Goal: Use online tool/utility: Use online tool/utility

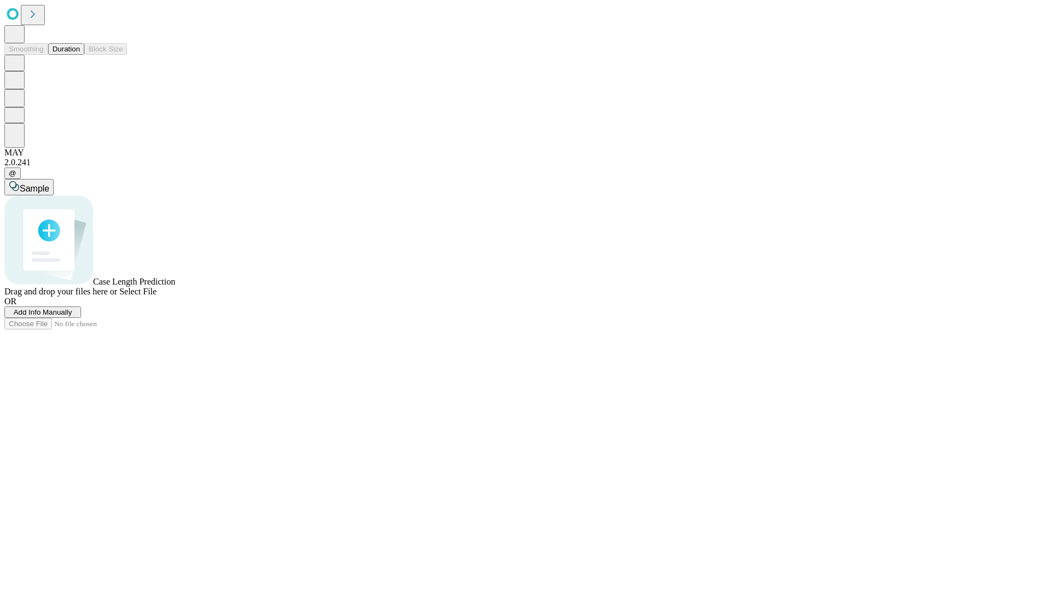
click at [80, 55] on button "Duration" at bounding box center [66, 48] width 36 height 11
click at [156, 296] on span "Select File" at bounding box center [137, 291] width 37 height 9
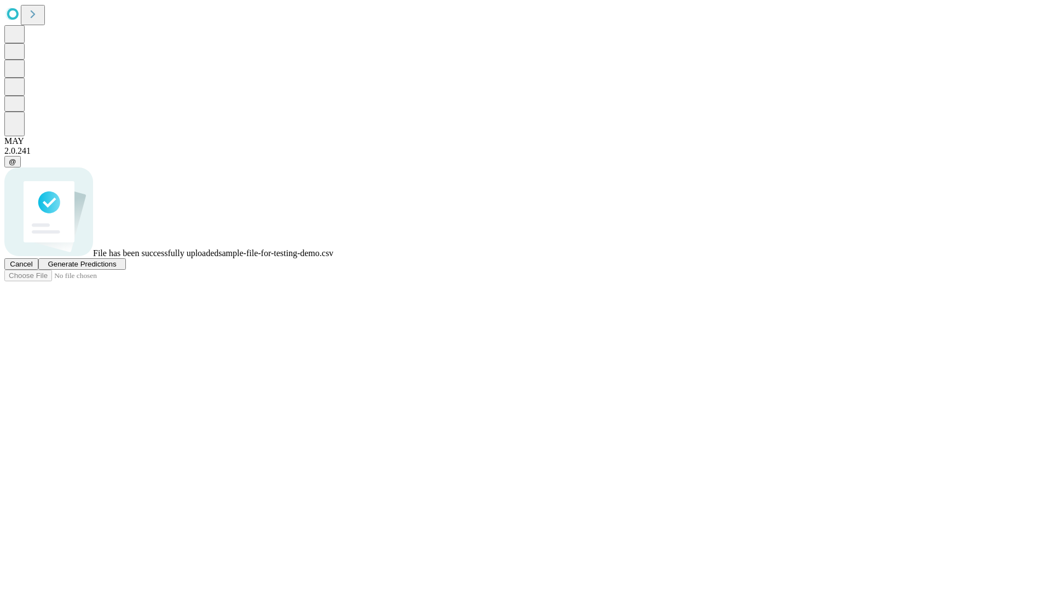
click at [116, 268] on span "Generate Predictions" at bounding box center [82, 264] width 68 height 8
